Goal: Check status

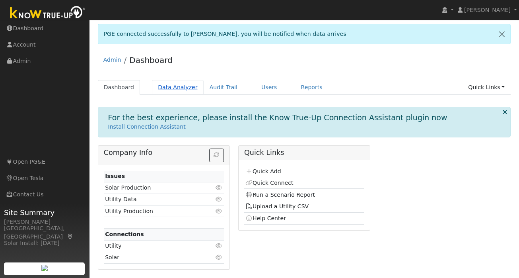
click at [179, 88] on link "Data Analyzer" at bounding box center [178, 87] width 52 height 15
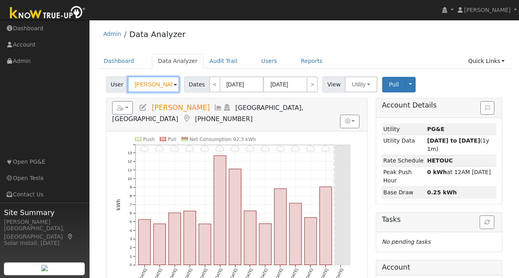
click at [157, 84] on input "Stephen Day" at bounding box center [154, 84] width 52 height 16
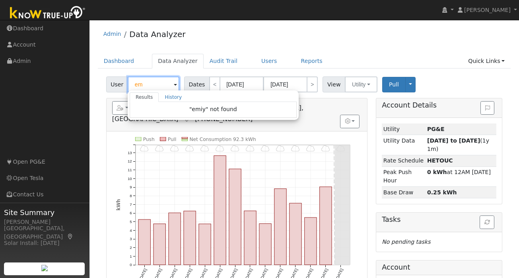
type input "e"
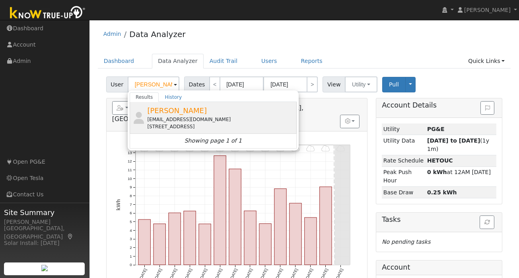
click at [169, 113] on span "Emily Zhou" at bounding box center [177, 110] width 60 height 8
type input "Emily Zhou"
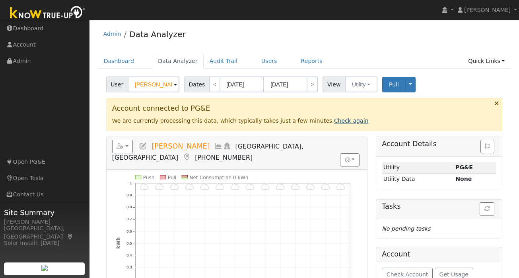
click at [334, 121] on link "Check again" at bounding box center [351, 120] width 35 height 6
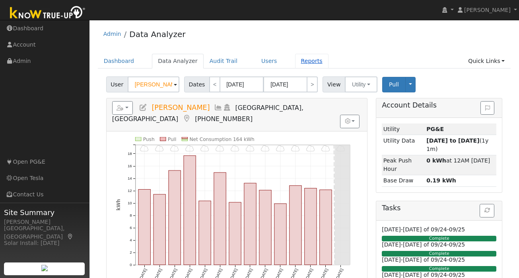
click at [299, 58] on link "Reports" at bounding box center [311, 61] width 33 height 15
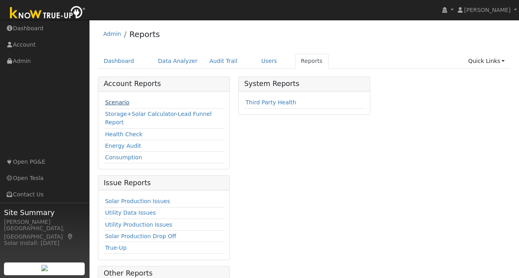
click at [122, 101] on link "Scenario" at bounding box center [117, 102] width 24 height 6
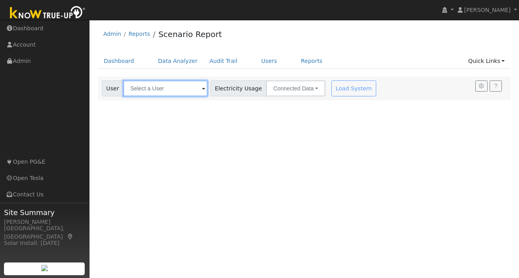
click at [156, 87] on input "text" at bounding box center [165, 88] width 84 height 16
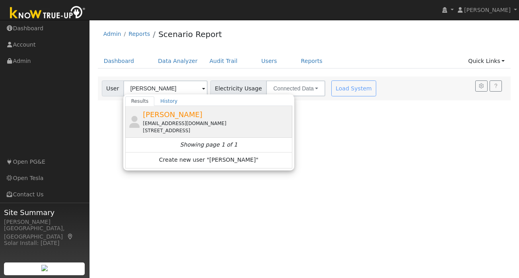
click at [159, 115] on span "Emily Zhou" at bounding box center [173, 114] width 60 height 8
type input "Emily Zhou"
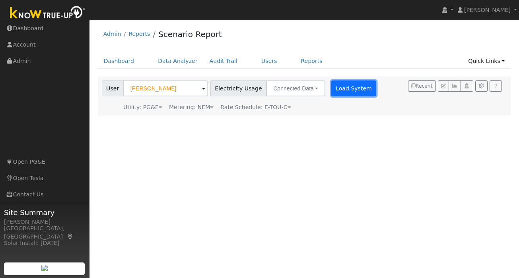
click at [337, 90] on button "Load System" at bounding box center [353, 88] width 45 height 16
